Goal: Information Seeking & Learning: Learn about a topic

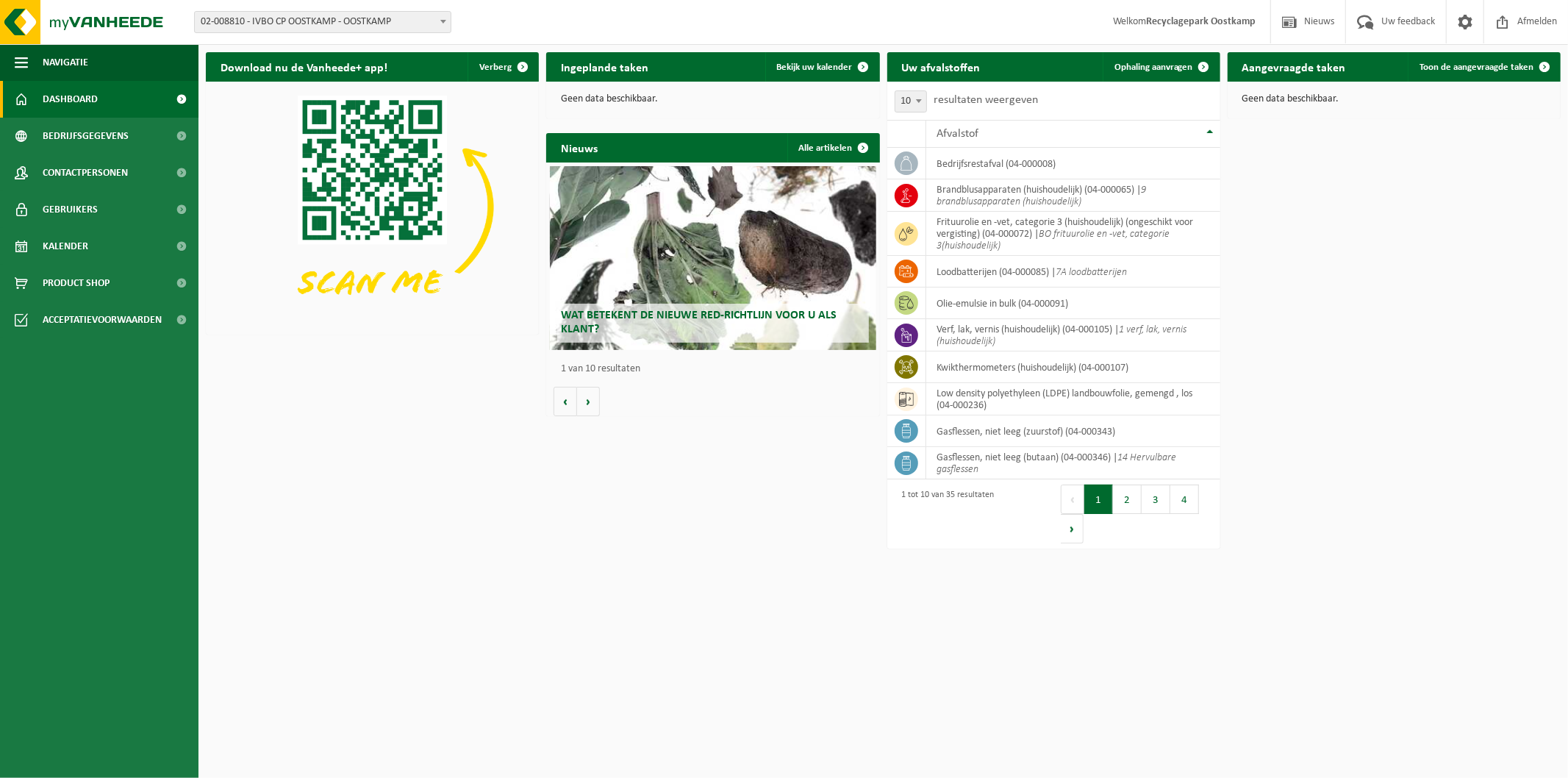
click at [703, 259] on div "Wat betekent de nieuwe RED-richtlijn voor u als klant?" at bounding box center [713, 258] width 327 height 183
click at [581, 405] on button "Volgende" at bounding box center [588, 401] width 23 height 29
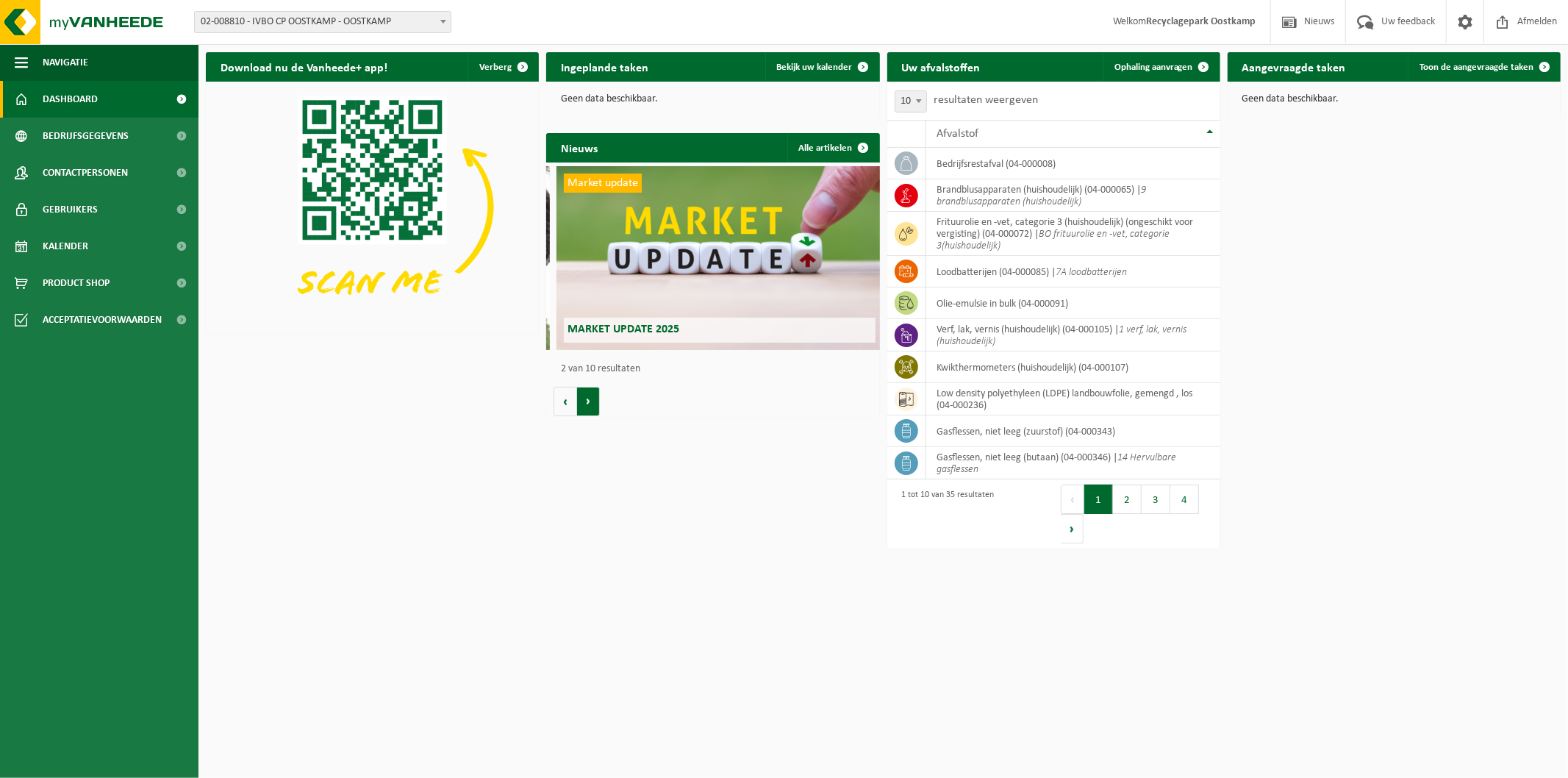
scroll to position [0, 333]
click at [581, 405] on button "Volgende" at bounding box center [588, 401] width 23 height 29
click at [582, 406] on button "Volgende" at bounding box center [588, 401] width 23 height 29
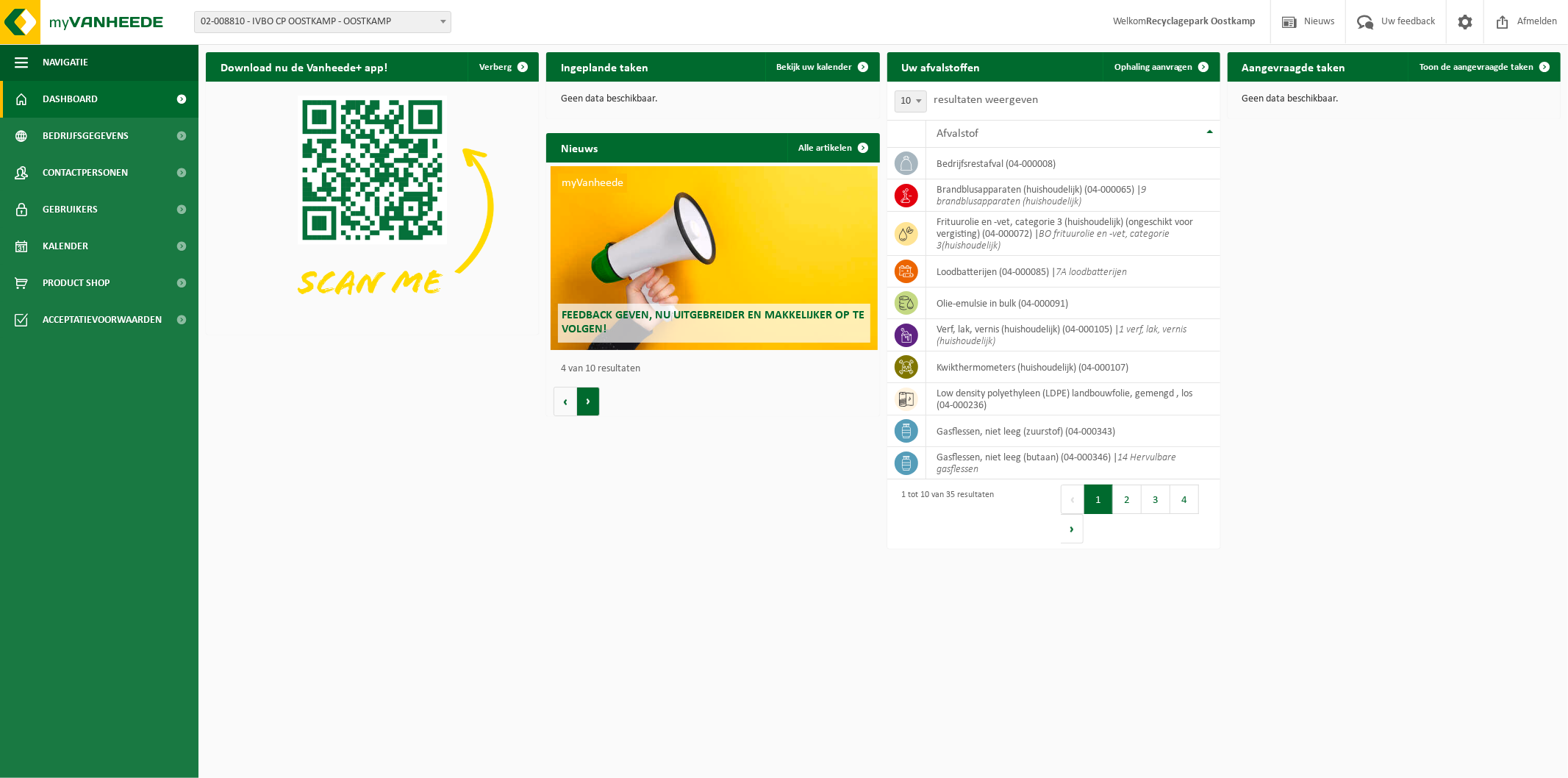
scroll to position [0, 999]
